Goal: Book appointment/travel/reservation

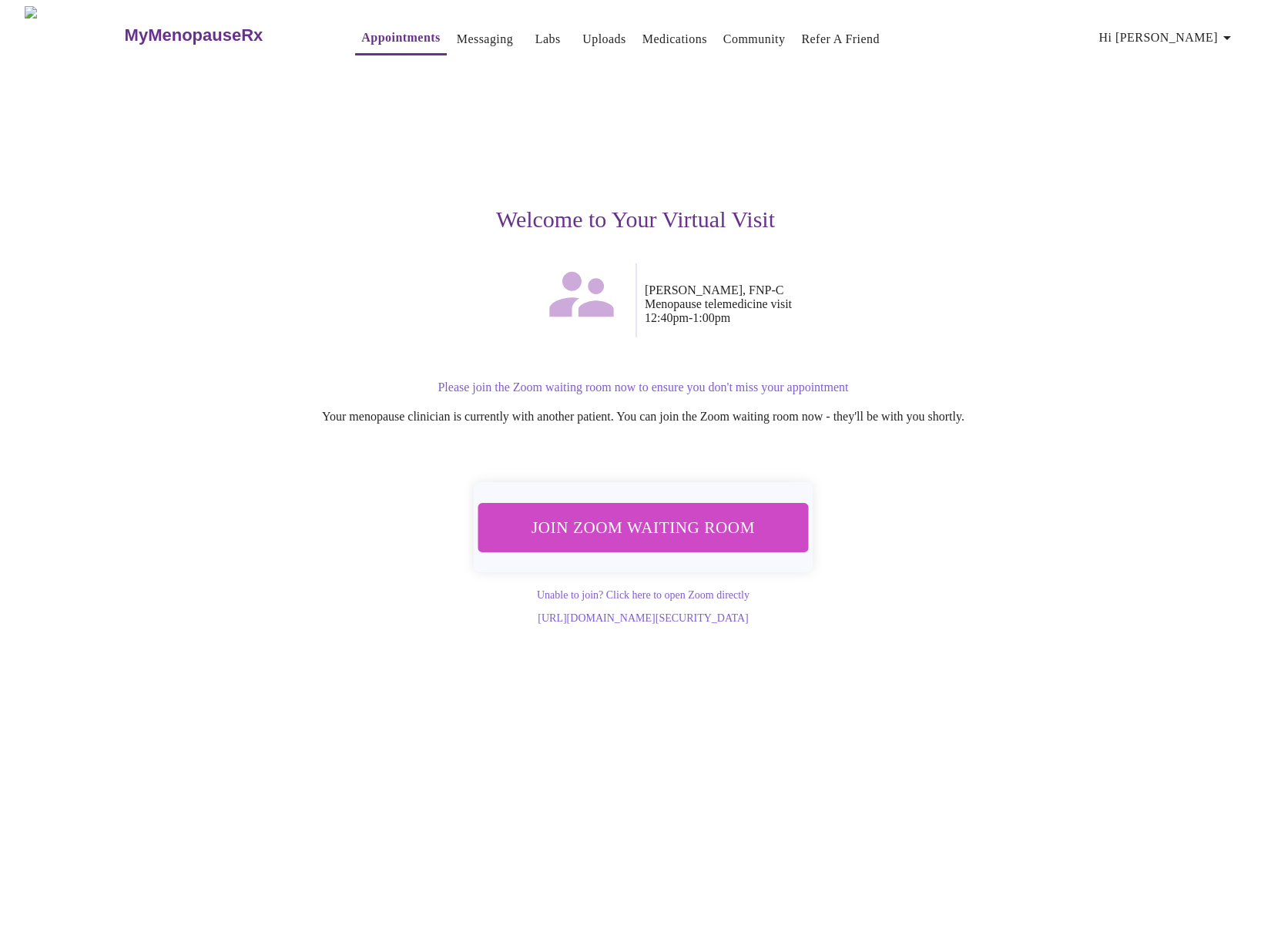
click at [687, 526] on span "Join Zoom Waiting Room" at bounding box center [643, 527] width 290 height 29
